Goal: Use online tool/utility: Utilize a website feature to perform a specific function

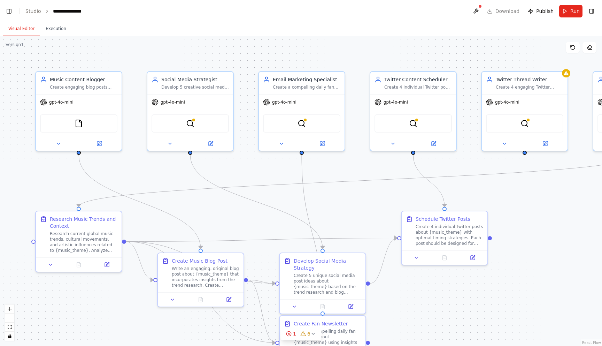
scroll to position [33453, 0]
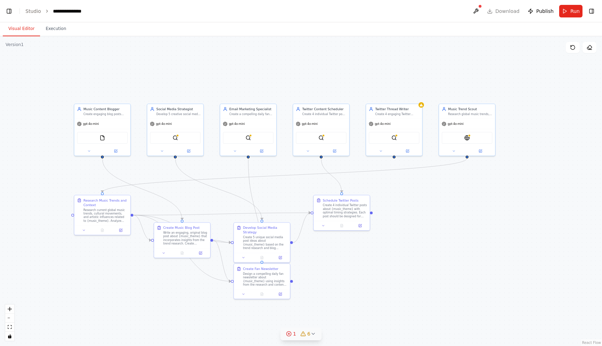
click at [296, 334] on div "1 6" at bounding box center [298, 333] width 24 height 7
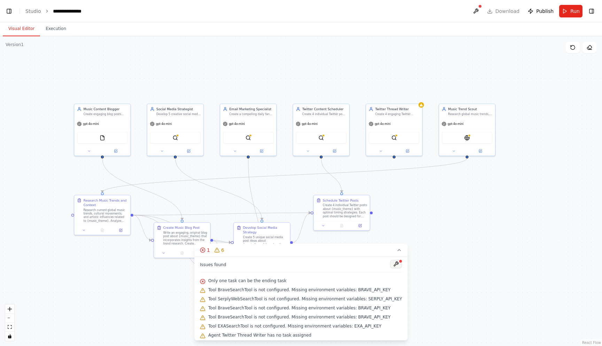
click at [390, 261] on button at bounding box center [396, 264] width 12 height 8
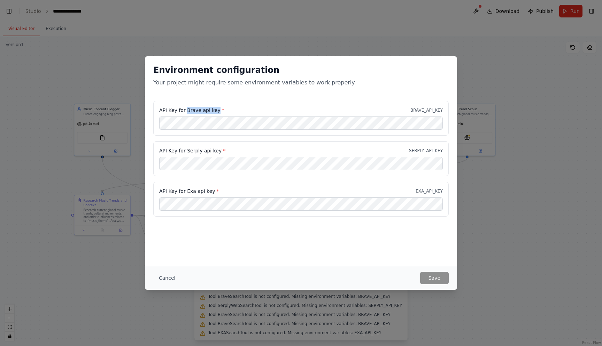
drag, startPoint x: 186, startPoint y: 109, endPoint x: 216, endPoint y: 111, distance: 30.0
click at [216, 111] on label "API Key for Brave api key *" at bounding box center [191, 110] width 65 height 7
copy label "Brave api key"
click at [168, 276] on button "Cancel" at bounding box center [167, 278] width 28 height 13
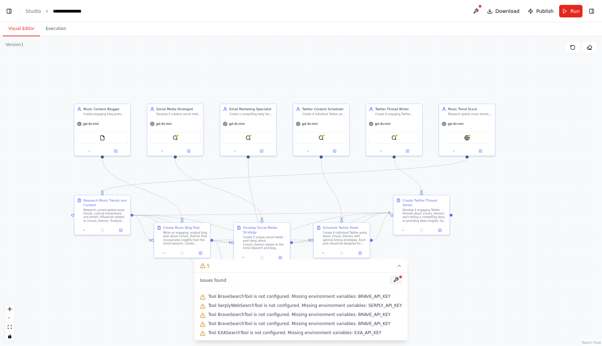
click at [392, 276] on button at bounding box center [396, 279] width 12 height 8
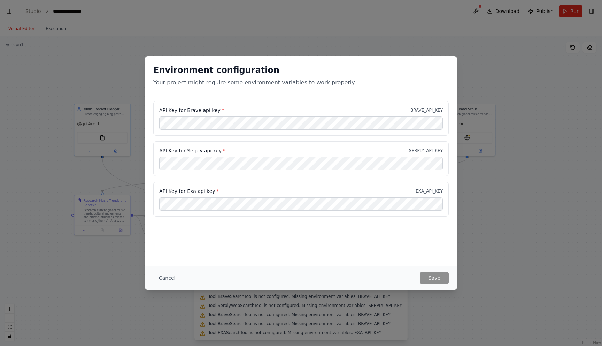
click at [136, 55] on div "Environment configuration Your project might require some environment variables…" at bounding box center [301, 173] width 602 height 346
click at [160, 276] on button "Cancel" at bounding box center [167, 278] width 28 height 13
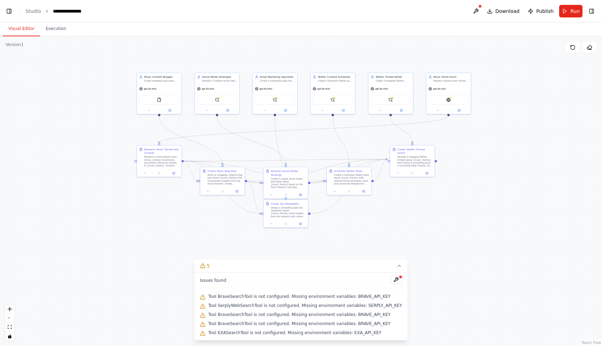
drag, startPoint x: 457, startPoint y: 286, endPoint x: 456, endPoint y: 247, distance: 38.7
click at [456, 247] on div ".deletable-edge-delete-btn { width: 20px; height: 20px; border: 0px solid #ffff…" at bounding box center [301, 191] width 602 height 310
drag, startPoint x: 286, startPoint y: 215, endPoint x: 286, endPoint y: 229, distance: 14.3
click at [286, 229] on div "Design a compelling daily fan newsletter about {music_theme} using insights fro…" at bounding box center [288, 226] width 35 height 12
click at [328, 97] on div "BraveSearchTool" at bounding box center [333, 98] width 40 height 9
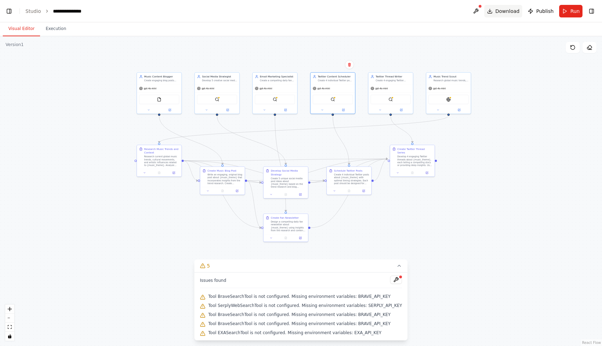
click at [501, 13] on span "Download" at bounding box center [508, 11] width 24 height 7
